Goal: Information Seeking & Learning: Learn about a topic

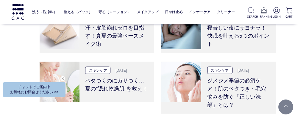
scroll to position [1145, 0]
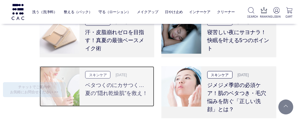
click at [116, 78] on h3 "ベタつくのにカサつく…夏の“隠れ乾燥肌”を救え！" at bounding box center [116, 87] width 63 height 19
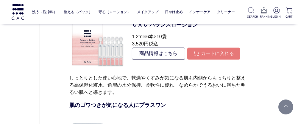
scroll to position [2478, 0]
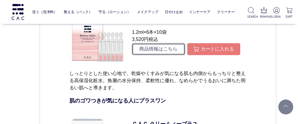
click at [157, 55] on link "商品情報はこちら" at bounding box center [158, 49] width 53 height 12
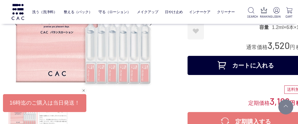
scroll to position [39, 0]
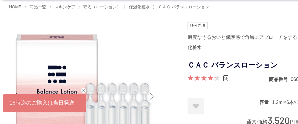
click at [226, 77] on link "49" at bounding box center [226, 78] width 6 height 7
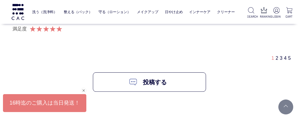
scroll to position [3862, 8]
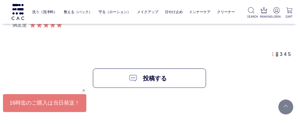
click at [277, 52] on link "2" at bounding box center [277, 54] width 3 height 5
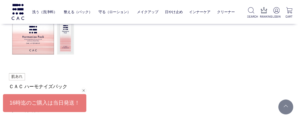
scroll to position [4091, 0]
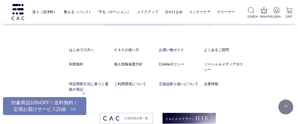
scroll to position [788, 0]
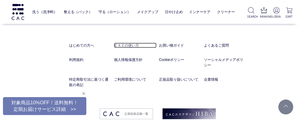
click at [133, 43] on link "ＣＡＣの使い方" at bounding box center [135, 45] width 43 height 5
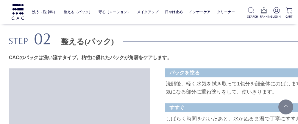
scroll to position [831, 0]
